Goal: Task Accomplishment & Management: Complete application form

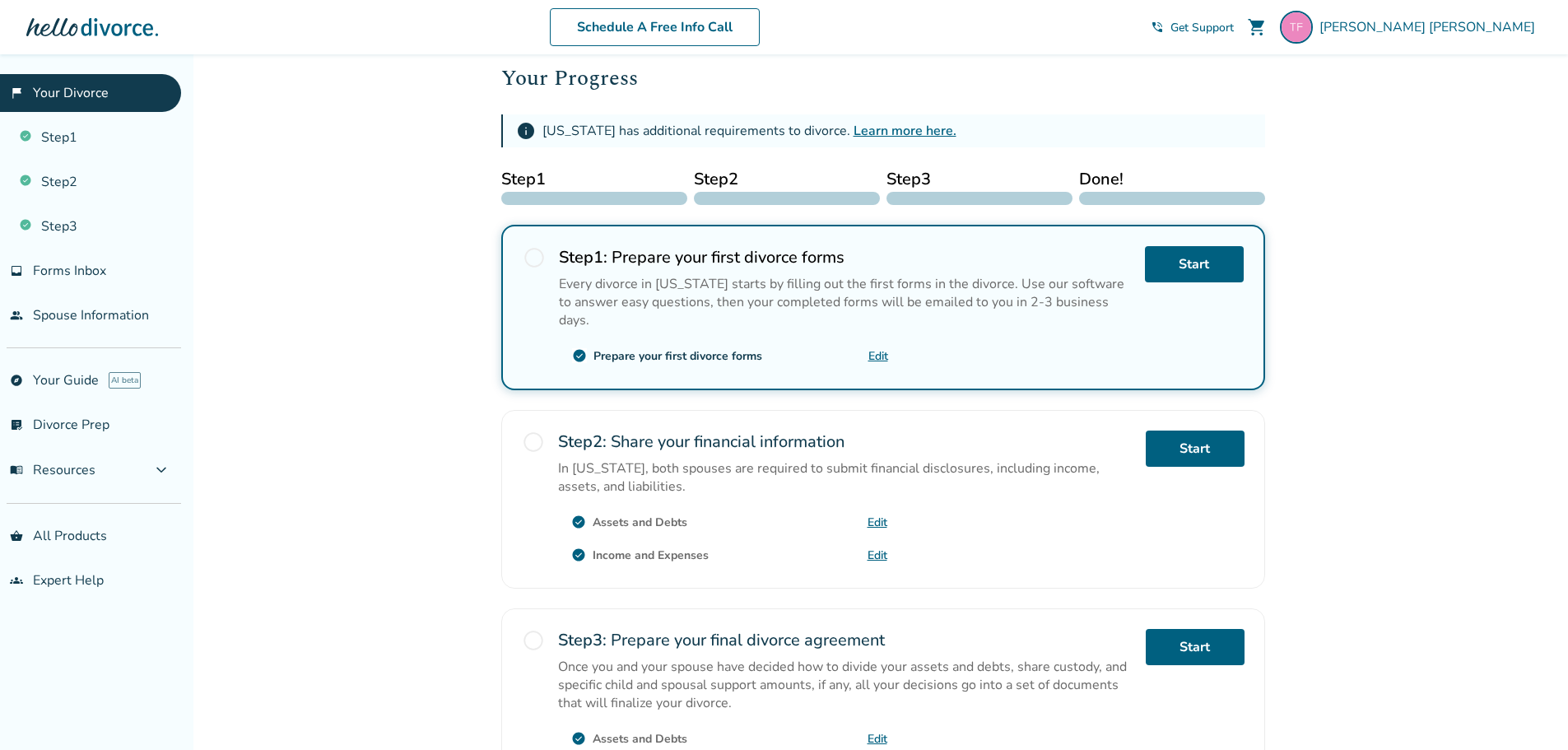
scroll to position [253, 0]
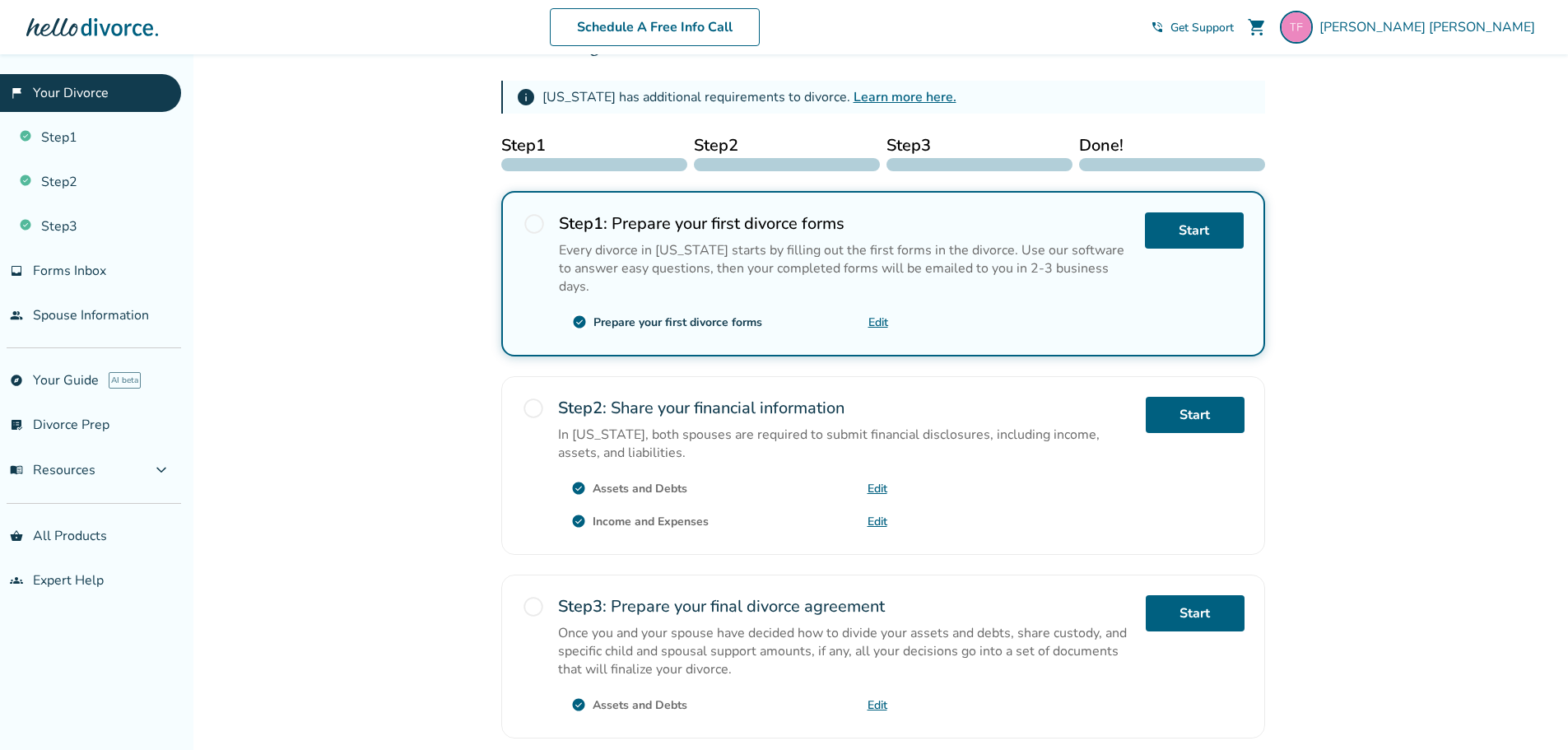
click at [541, 222] on span "radio_button_unchecked" at bounding box center [534, 224] width 23 height 23
click at [880, 312] on div "check_circle Prepare your first divorce forms Edit" at bounding box center [723, 321] width 329 height 26
click at [884, 314] on link "Edit" at bounding box center [878, 322] width 20 height 16
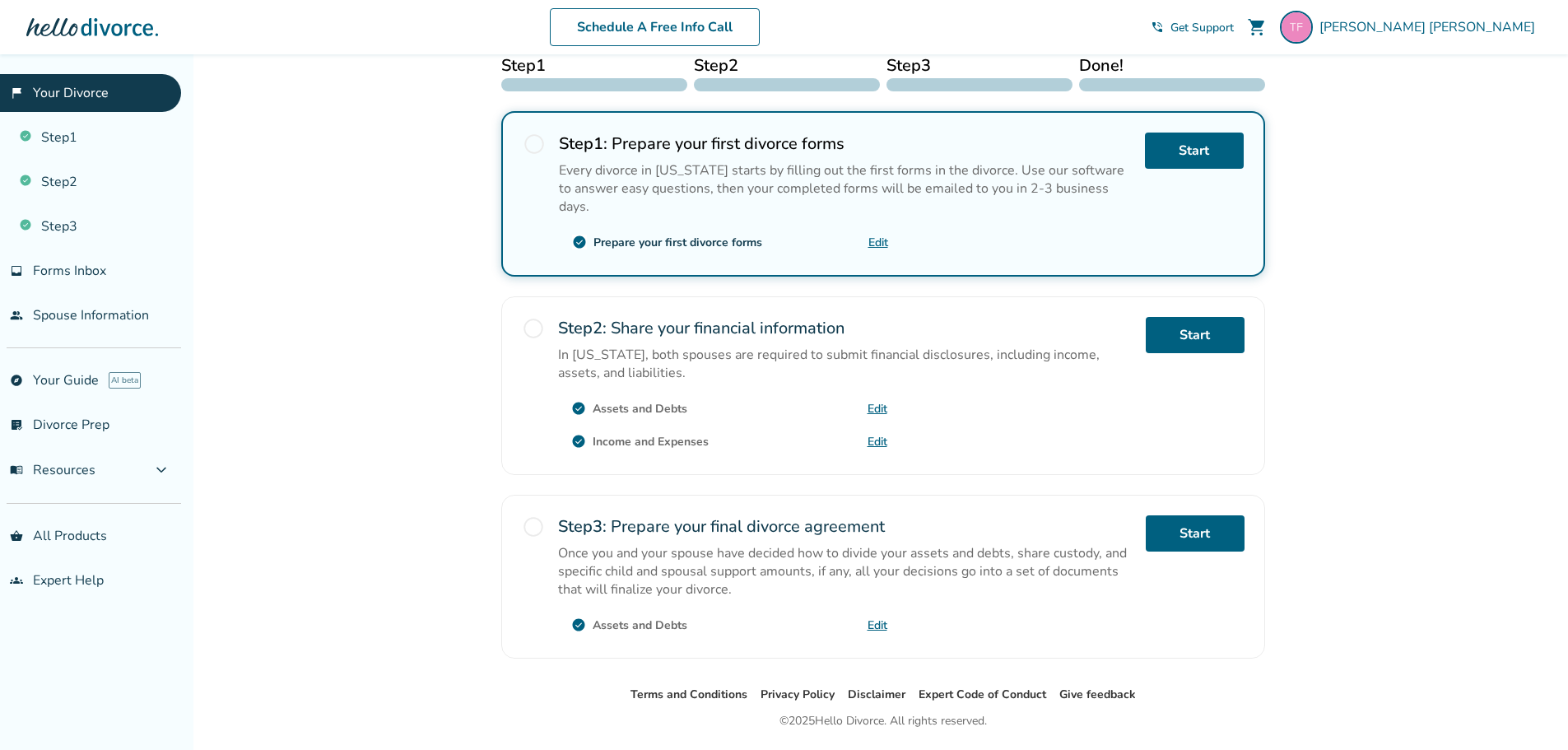
scroll to position [364, 0]
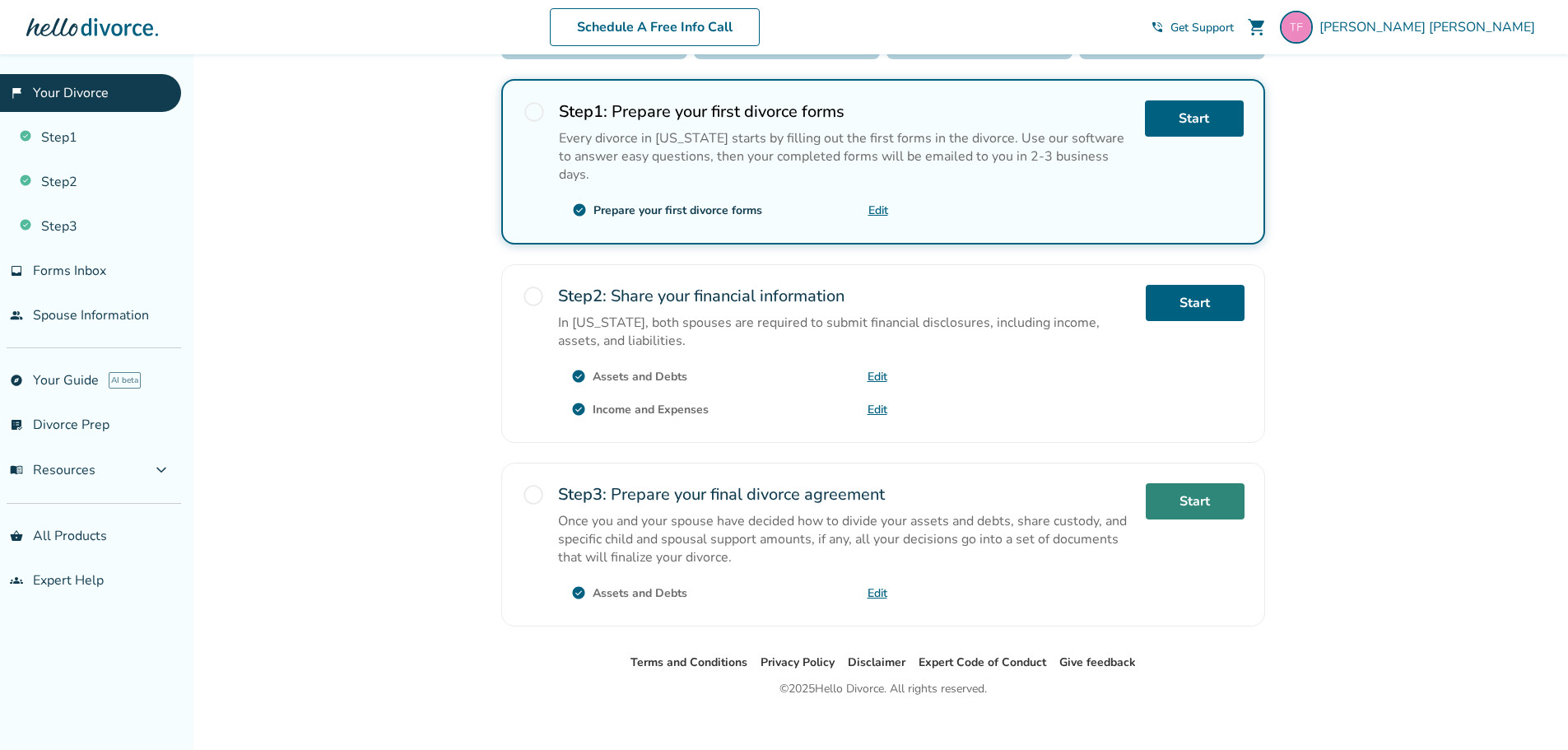
click at [1177, 490] on link "Start" at bounding box center [1195, 501] width 99 height 37
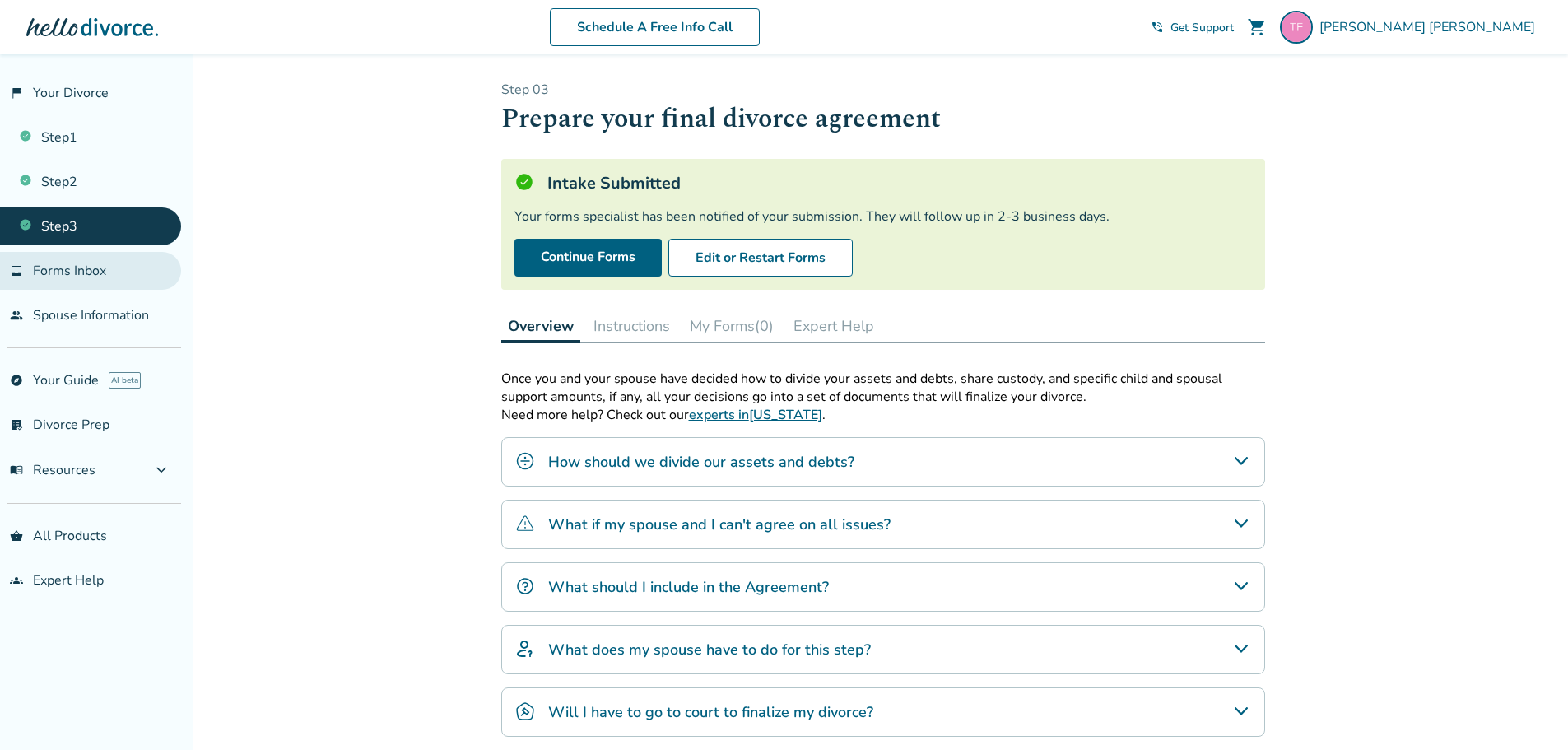
click at [89, 267] on span "Forms Inbox" at bounding box center [70, 271] width 73 height 18
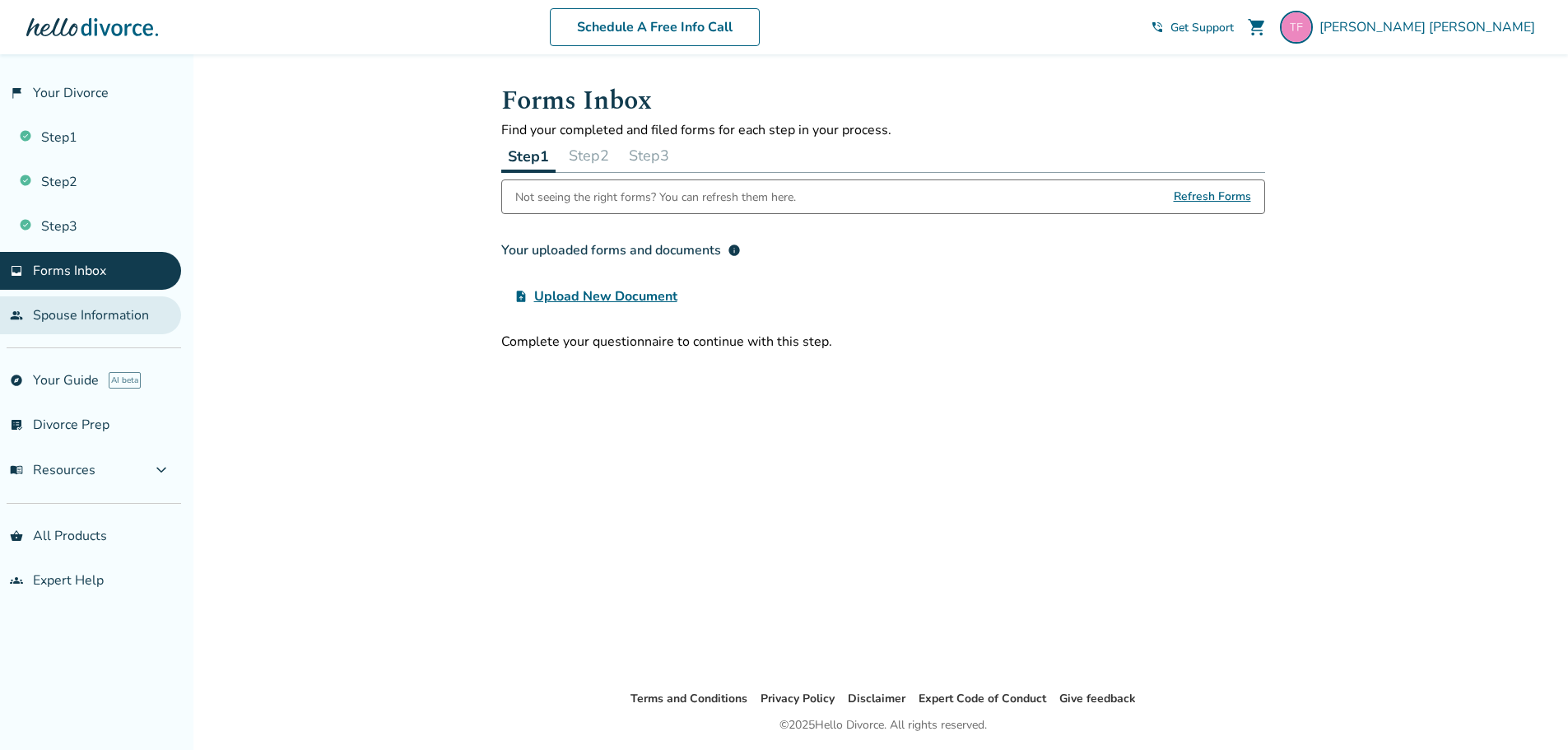
click at [115, 329] on link "people Spouse Information" at bounding box center [90, 315] width 181 height 38
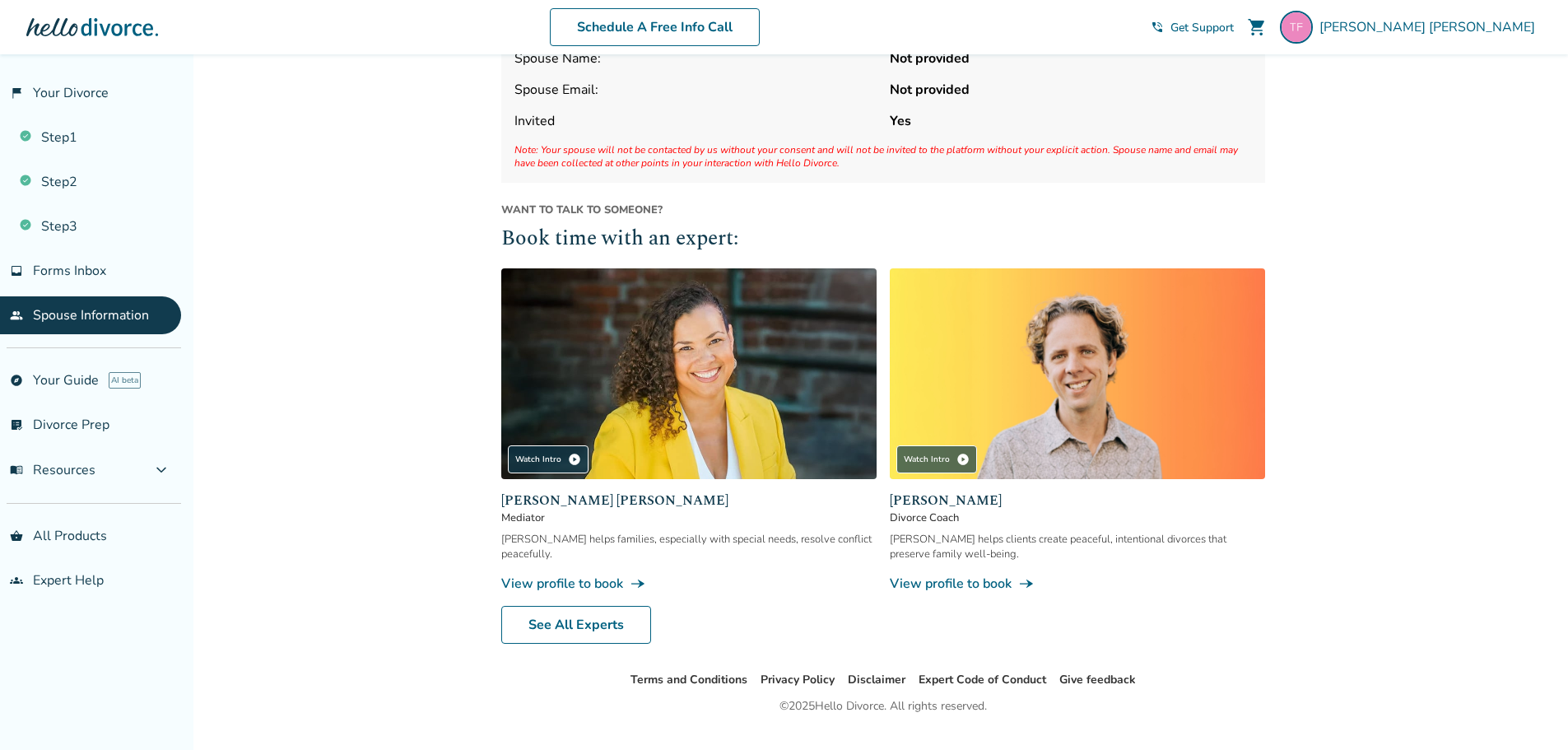
scroll to position [106, 0]
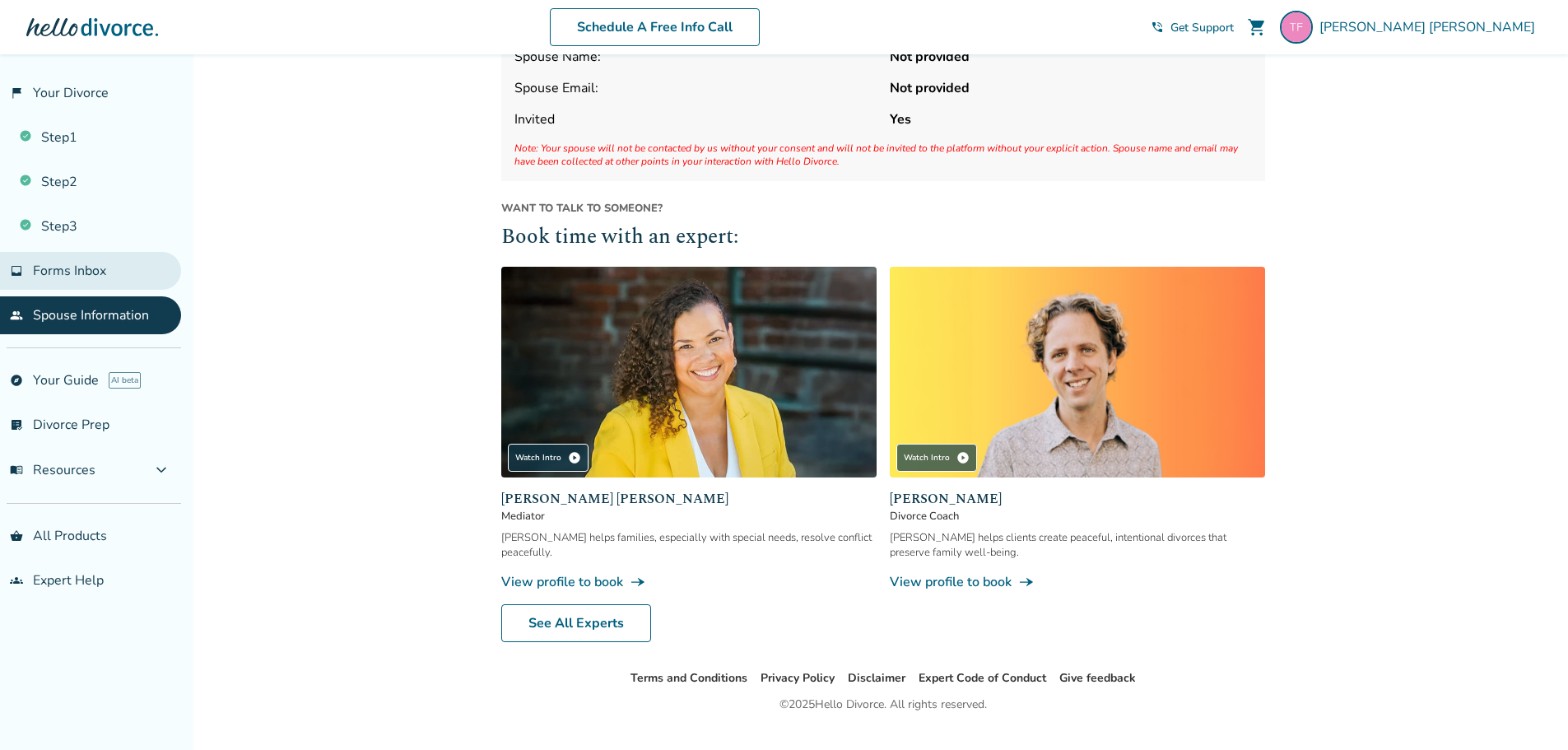
click at [93, 268] on span "Forms Inbox" at bounding box center [70, 271] width 73 height 18
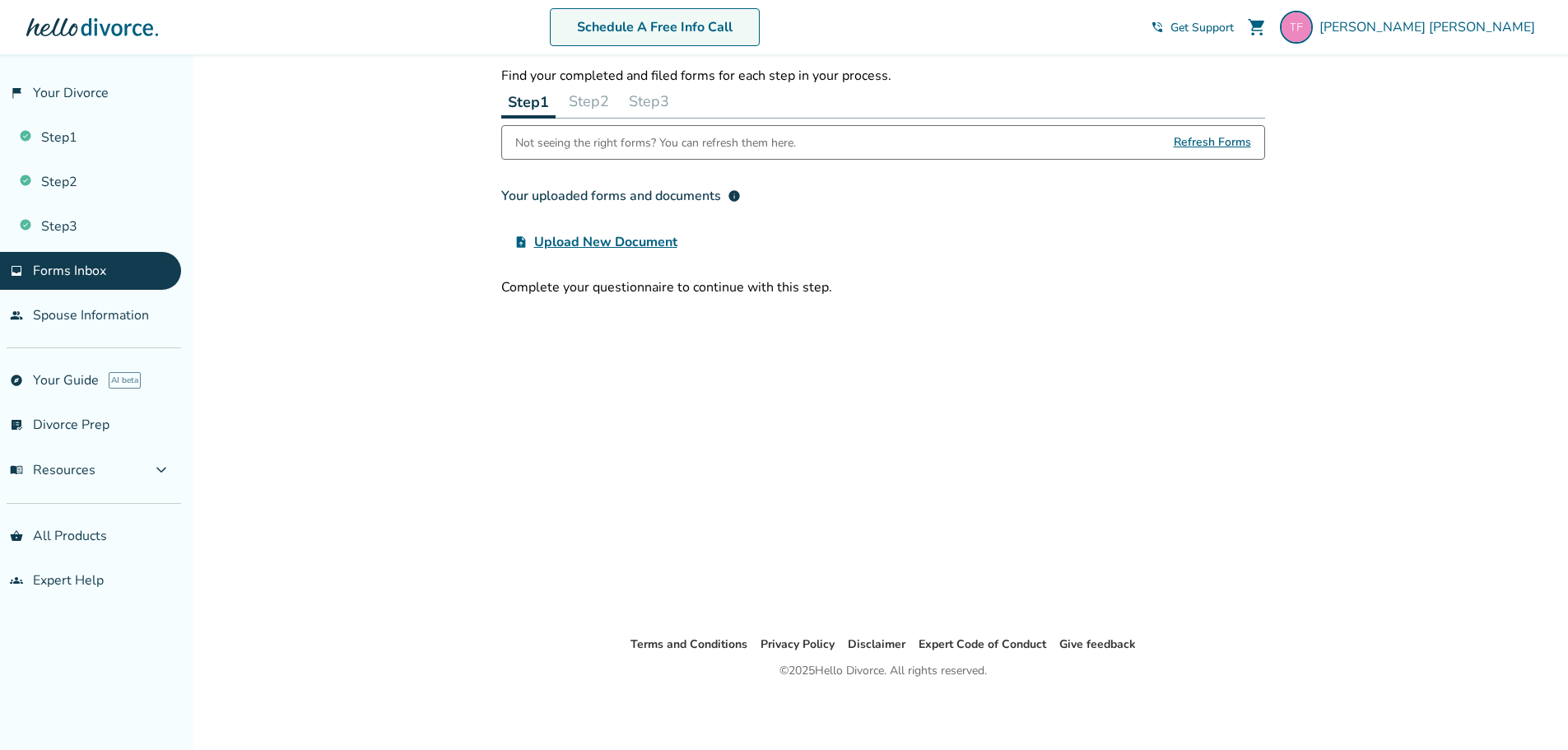
click at [753, 19] on link "Schedule A Free Info Call" at bounding box center [655, 27] width 210 height 38
click at [63, 138] on link "Step 1" at bounding box center [90, 138] width 181 height 38
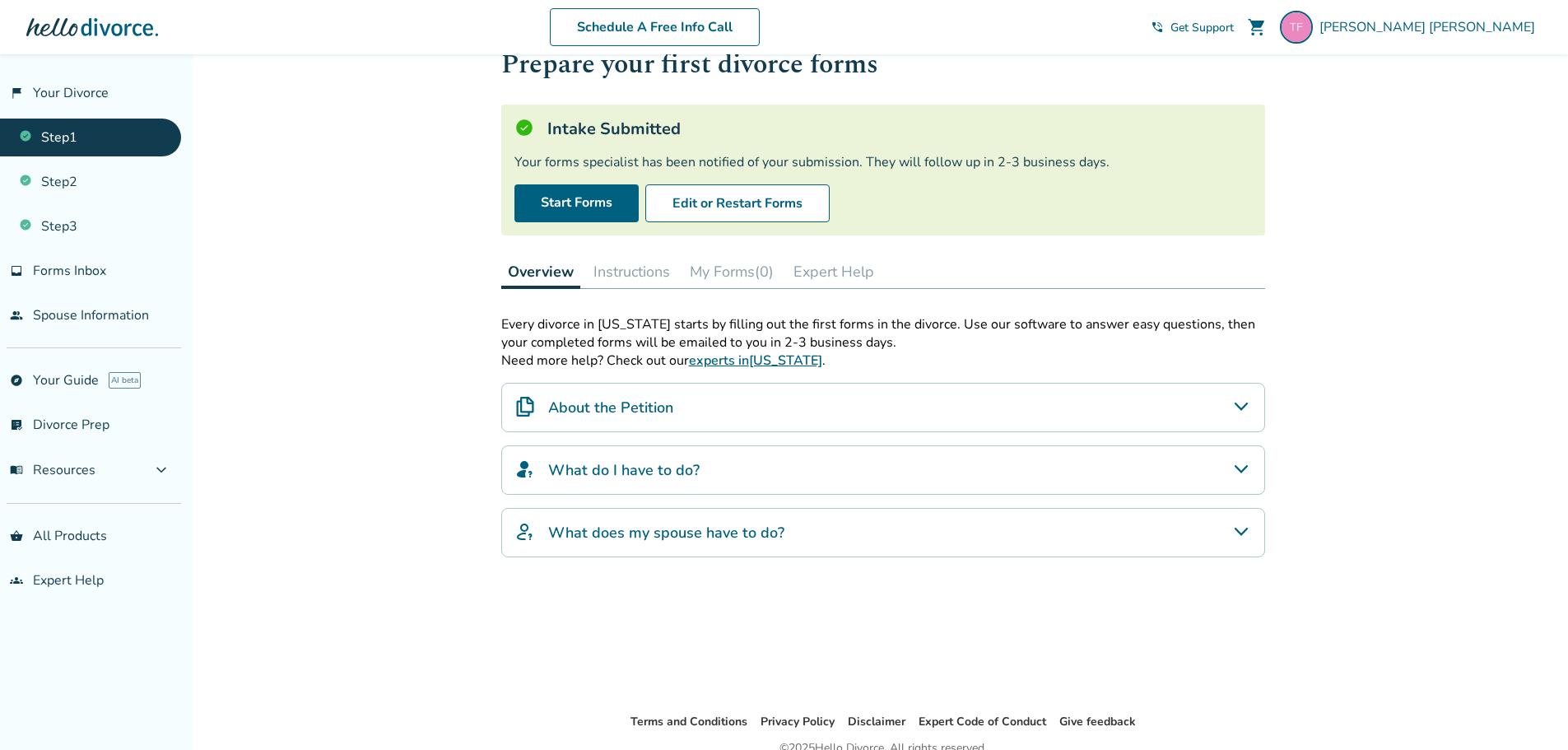
click at [634, 276] on button "Instructions" at bounding box center [631, 271] width 89 height 33
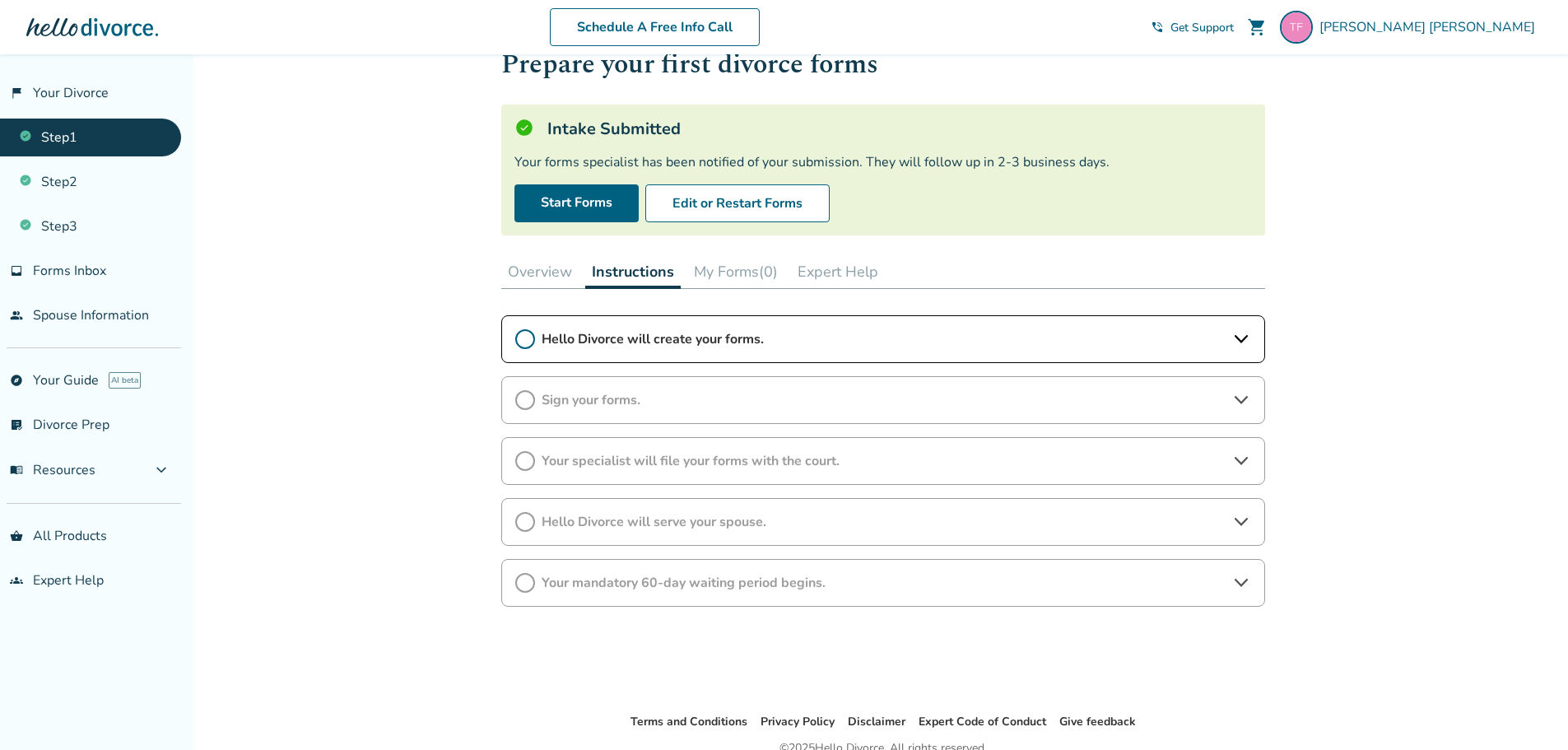
click at [733, 271] on button "My Forms (0)" at bounding box center [736, 271] width 97 height 33
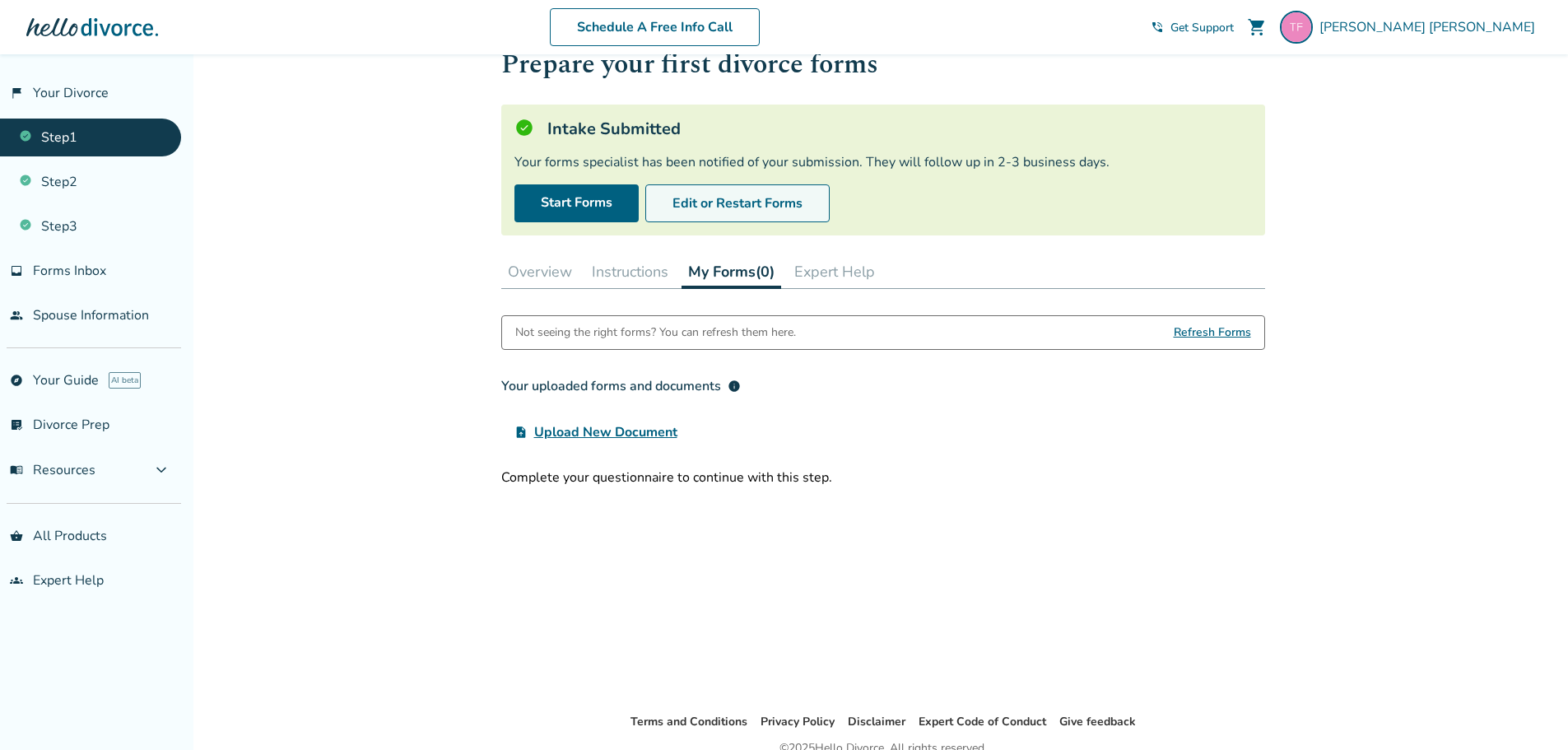
click at [728, 212] on button "Edit or Restart Forms" at bounding box center [738, 203] width 184 height 38
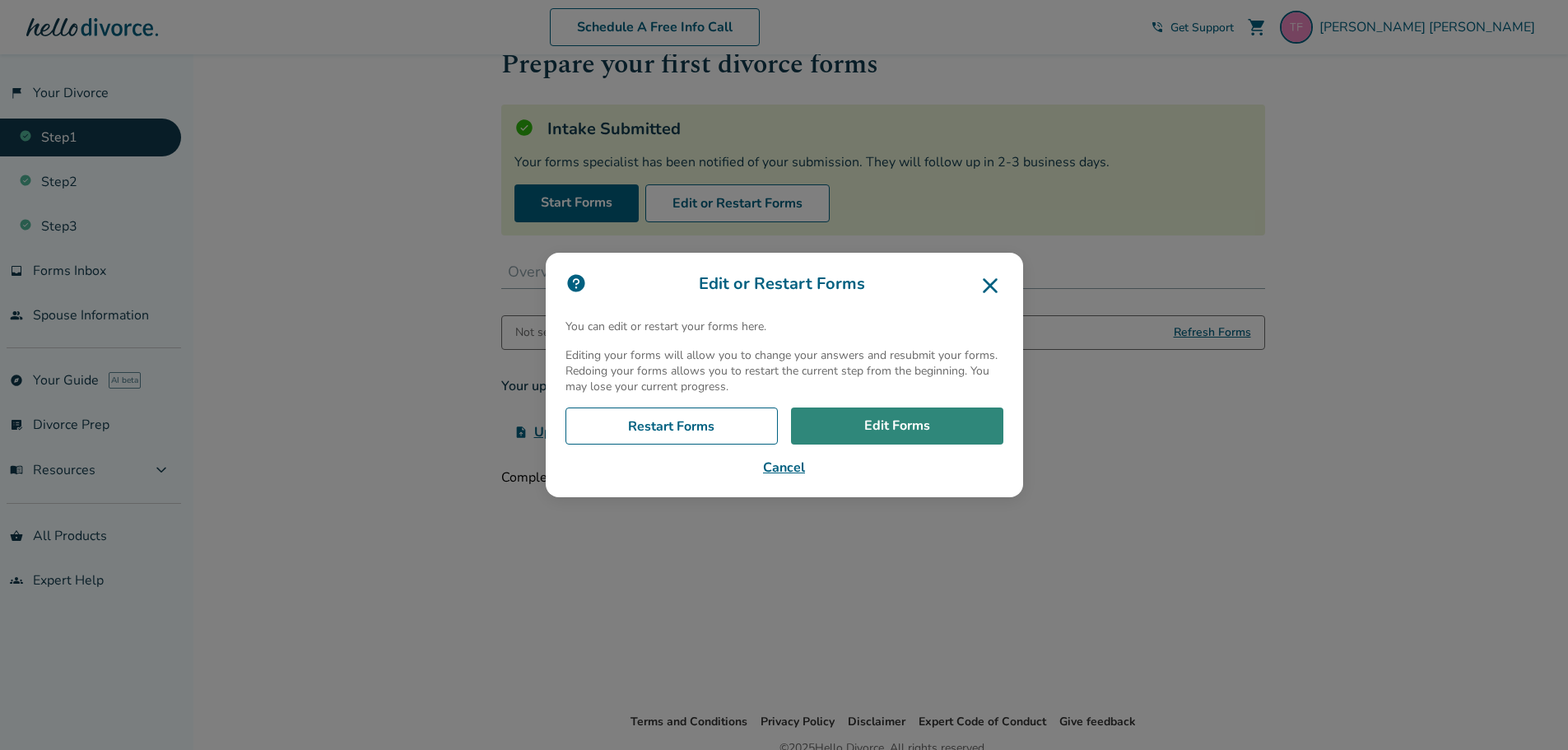
click at [853, 436] on link "Edit Forms" at bounding box center [897, 426] width 213 height 38
